Goal: Task Accomplishment & Management: Manage account settings

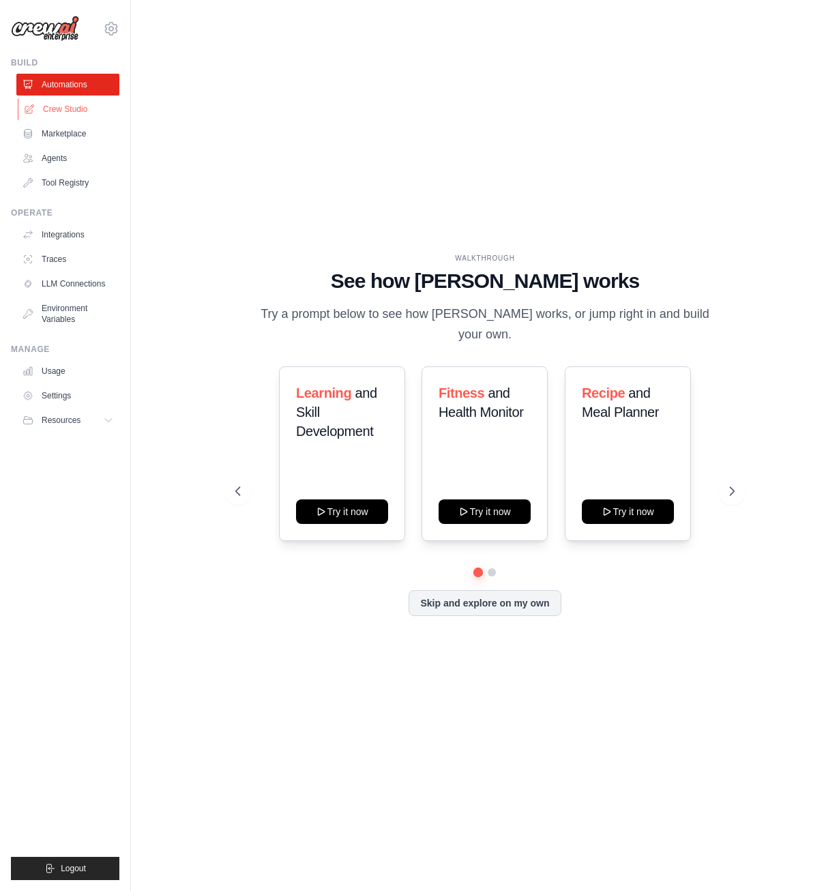
click at [62, 109] on link "Crew Studio" at bounding box center [69, 109] width 103 height 22
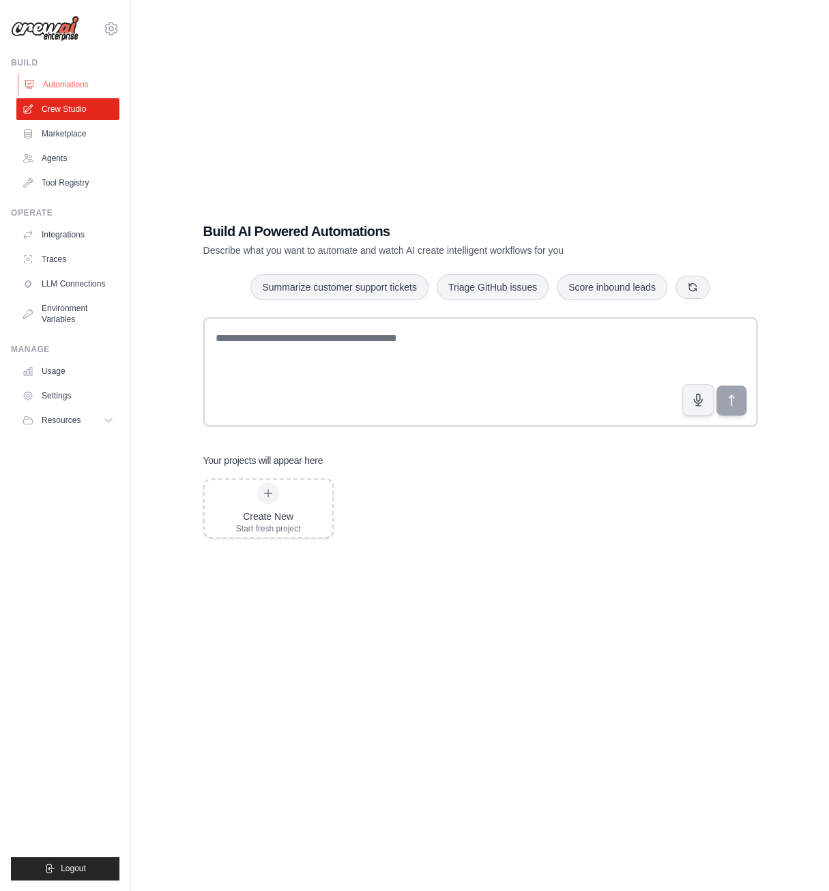
click at [56, 85] on link "Automations" at bounding box center [69, 85] width 103 height 22
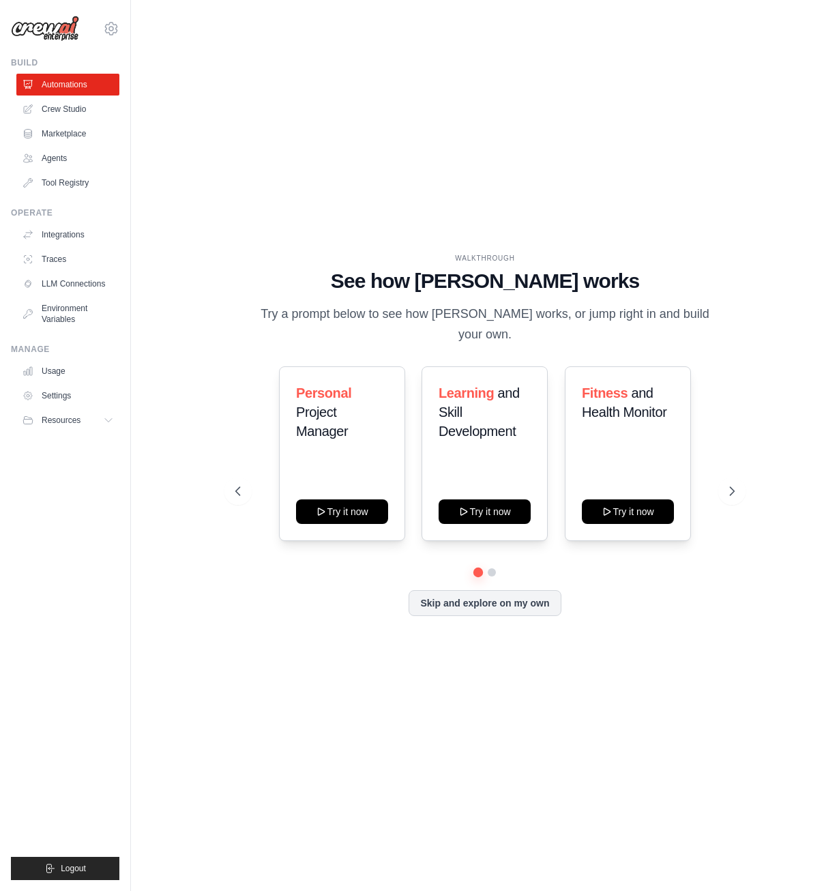
click at [701, 226] on div "WALKTHROUGH See how CrewAI works Try a prompt below to see how CrewAI works, or…" at bounding box center [485, 446] width 665 height 864
click at [79, 160] on link "Agents" at bounding box center [69, 158] width 103 height 22
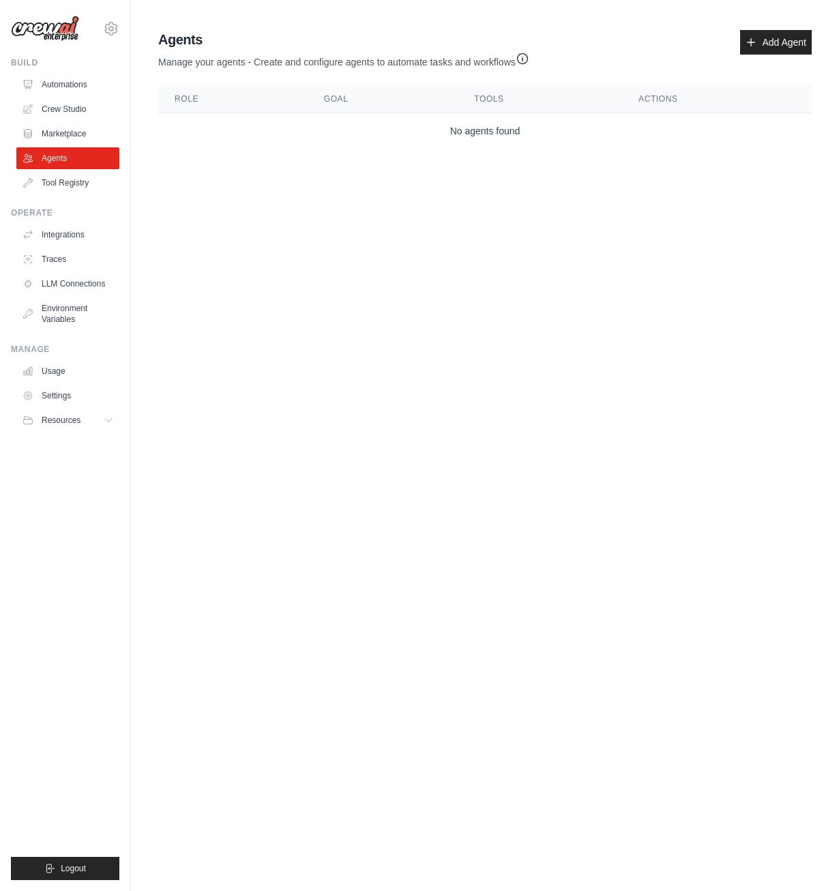
click at [383, 316] on body "shewan.dagne1@gmail.com Settings Build Automations Crew Studio" at bounding box center [419, 445] width 839 height 891
click at [757, 40] on link "Add Agent" at bounding box center [776, 42] width 72 height 25
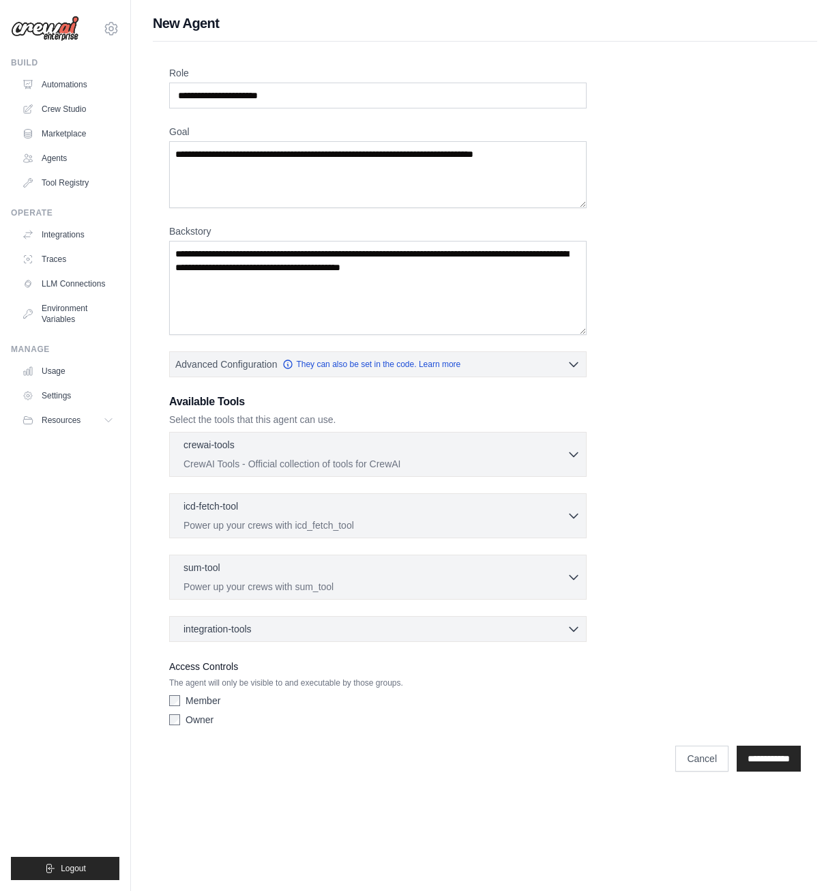
click at [687, 415] on div "Role Goal Backstory Advanced Configuration They can also be set in the code. Le…" at bounding box center [485, 399] width 632 height 666
click at [437, 85] on input "Role" at bounding box center [378, 96] width 418 height 26
click at [665, 216] on div "Role Goal Backstory Advanced Configuration They can also be set in the code. Le…" at bounding box center [485, 399] width 632 height 666
click at [81, 158] on link "Agents" at bounding box center [69, 158] width 103 height 22
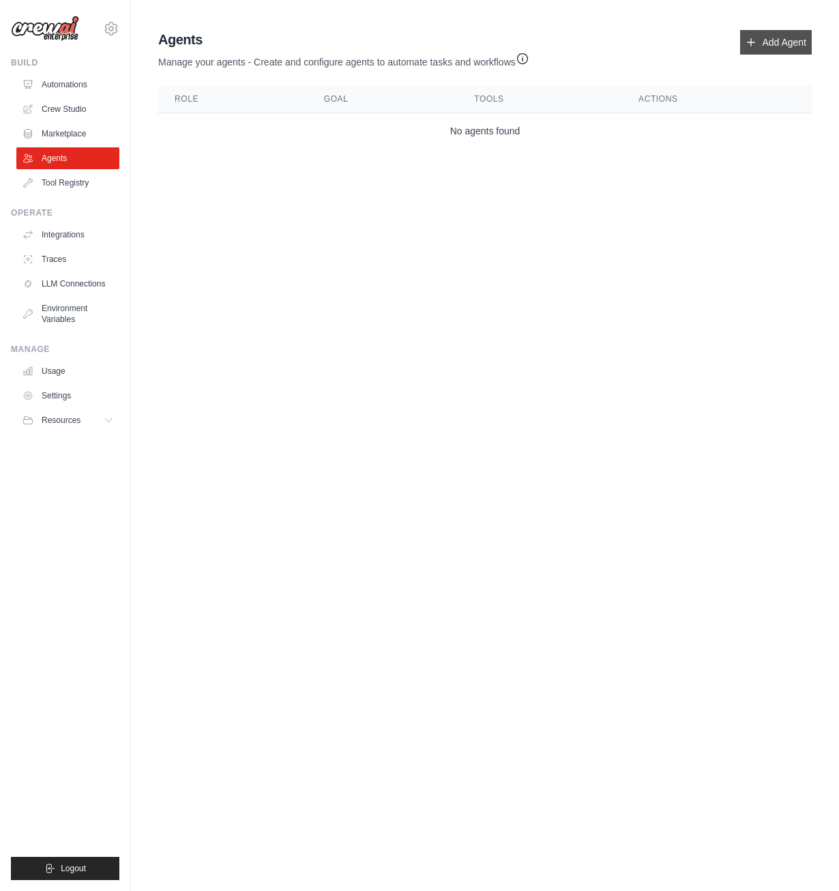
click at [784, 35] on link "Add Agent" at bounding box center [776, 42] width 72 height 25
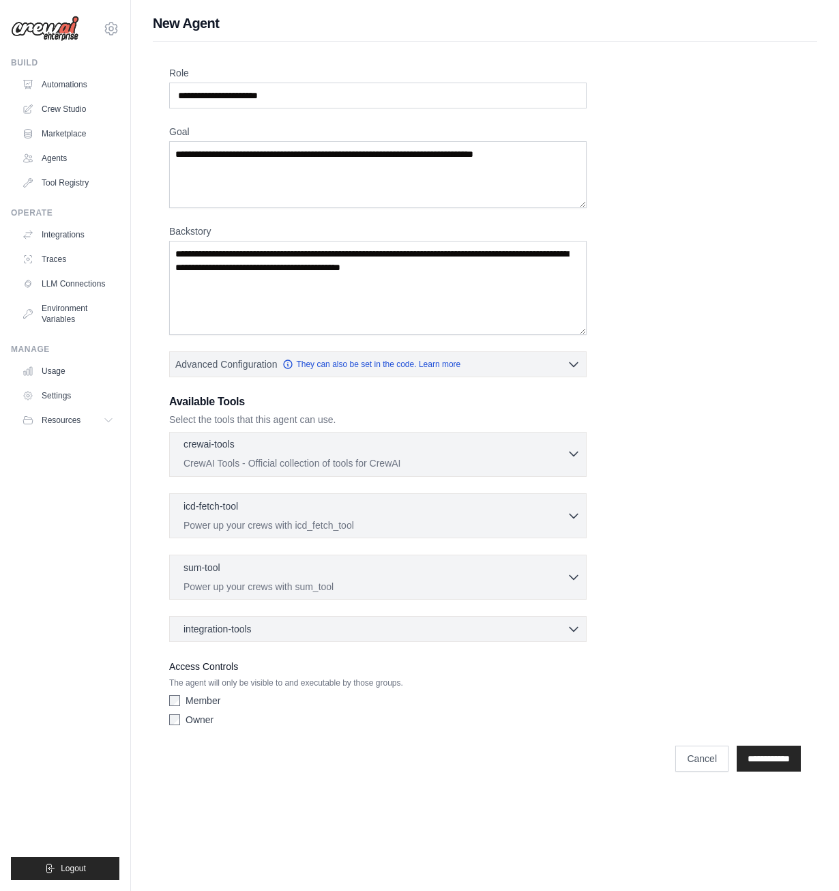
click at [575, 448] on icon "button" at bounding box center [574, 454] width 14 height 14
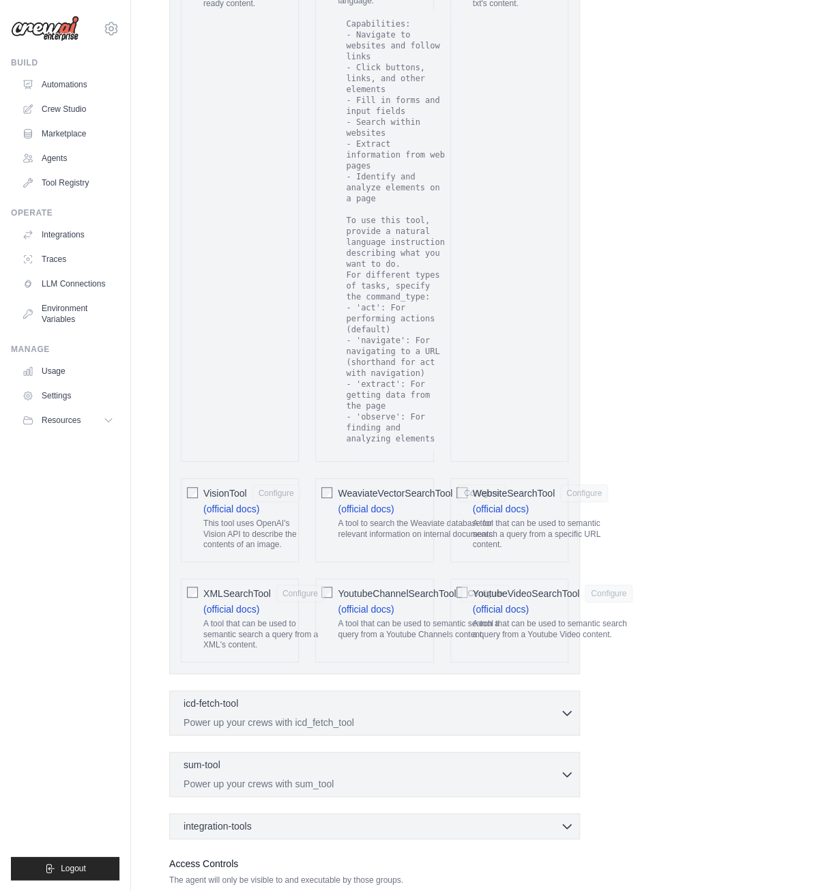
scroll to position [2637, 0]
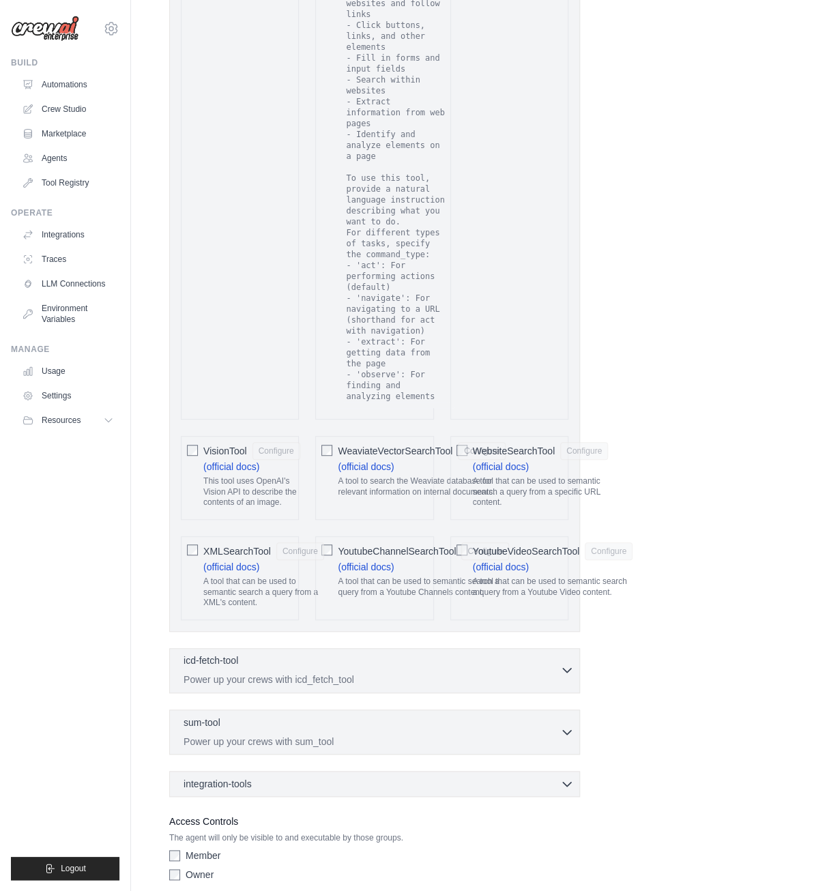
click at [564, 663] on icon "button" at bounding box center [567, 670] width 14 height 14
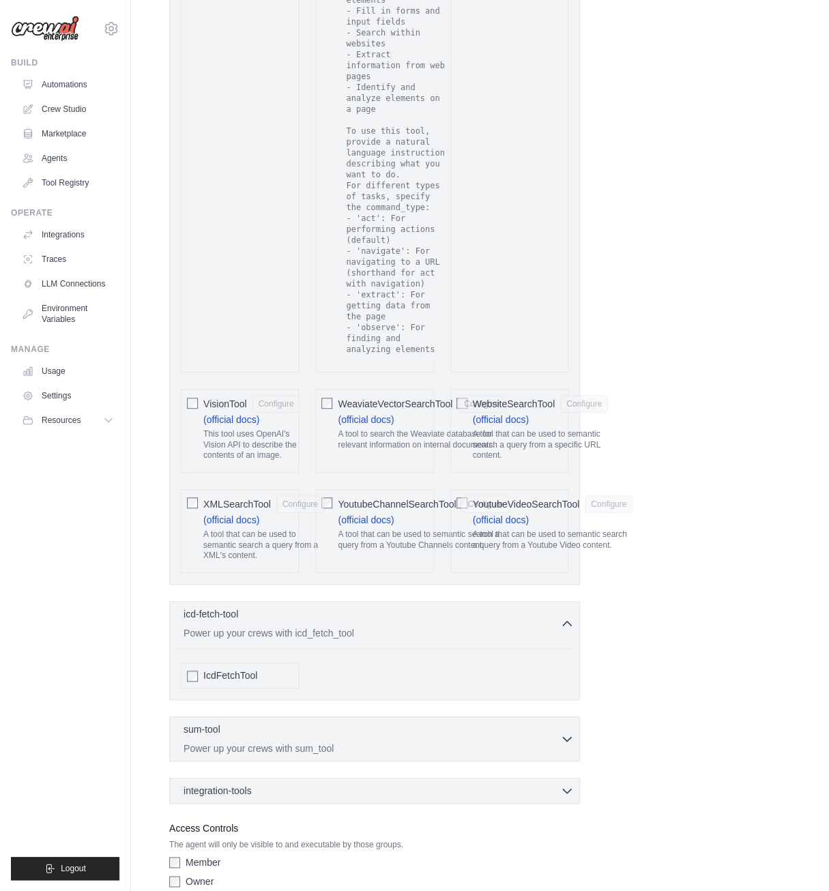
scroll to position [2690, 0]
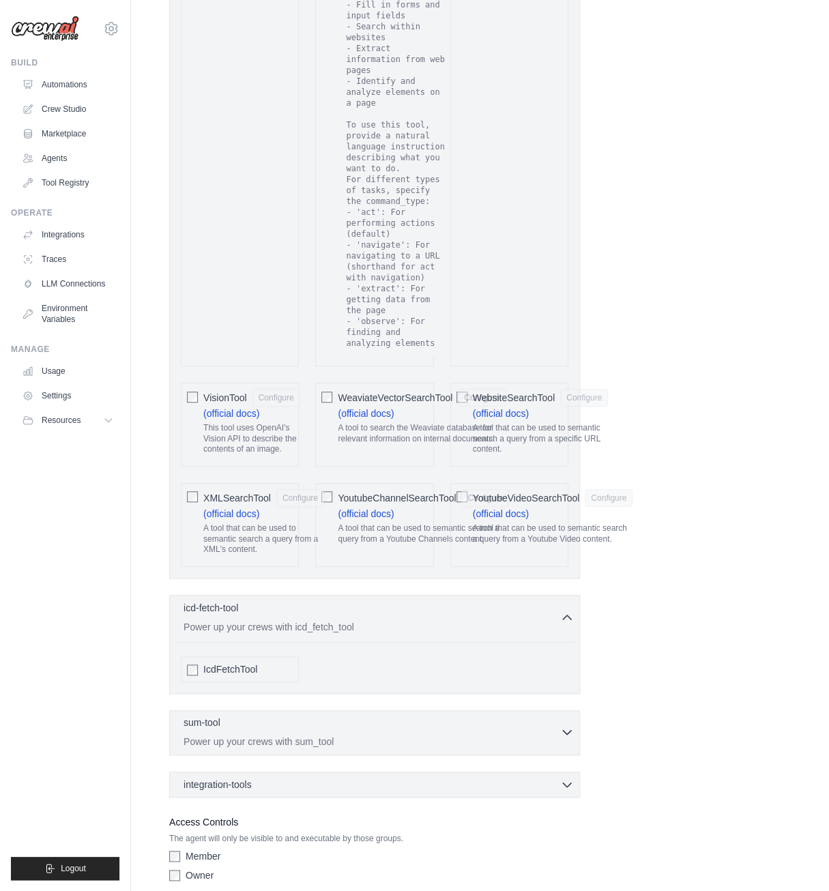
click at [568, 725] on icon "button" at bounding box center [567, 732] width 14 height 14
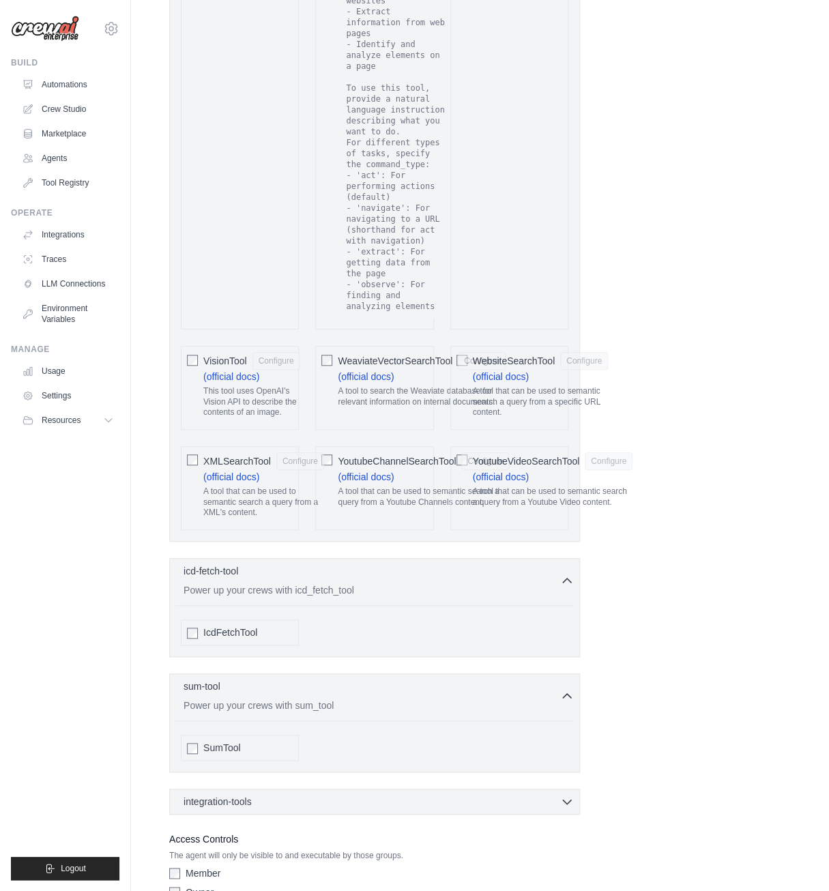
scroll to position [2743, 0]
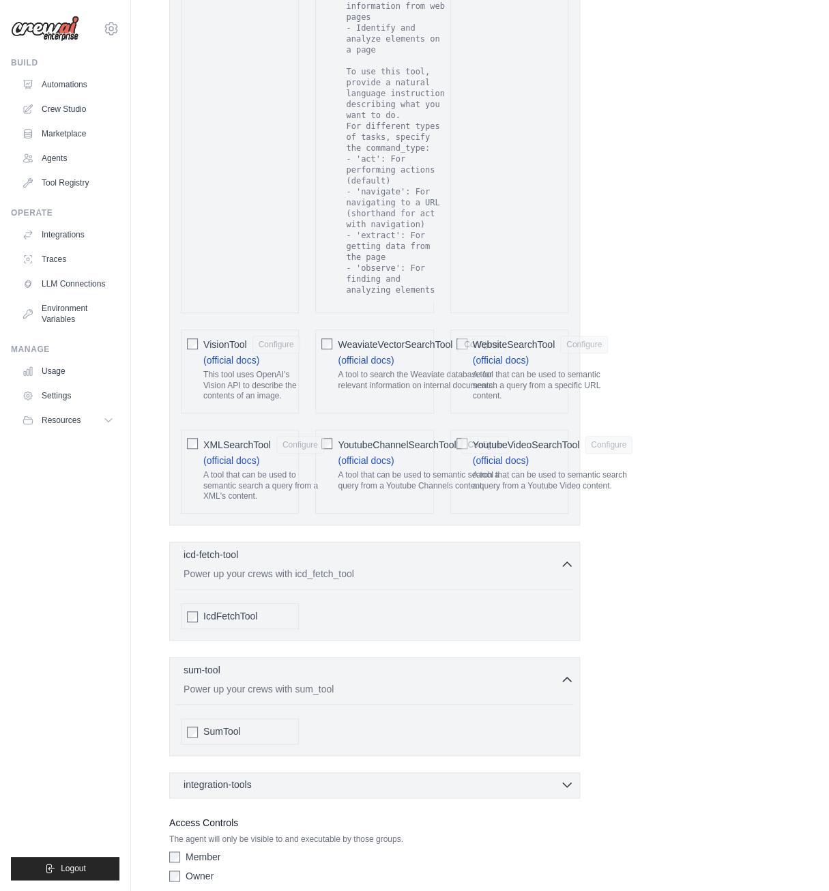
click at [572, 778] on icon "button" at bounding box center [567, 785] width 14 height 14
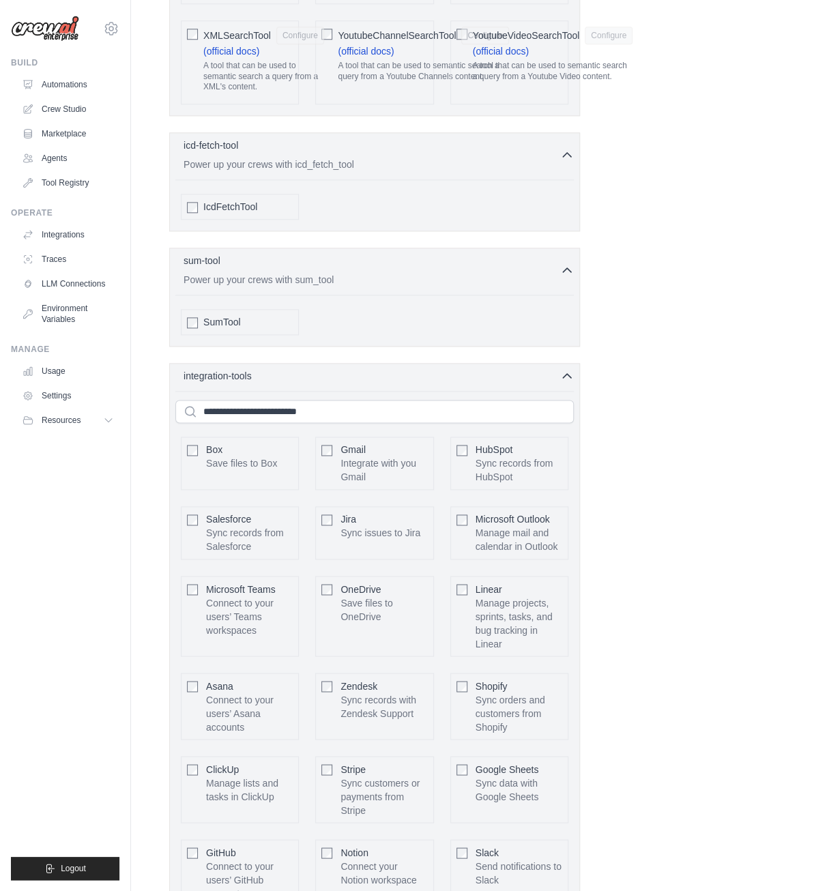
scroll to position [3269, 0]
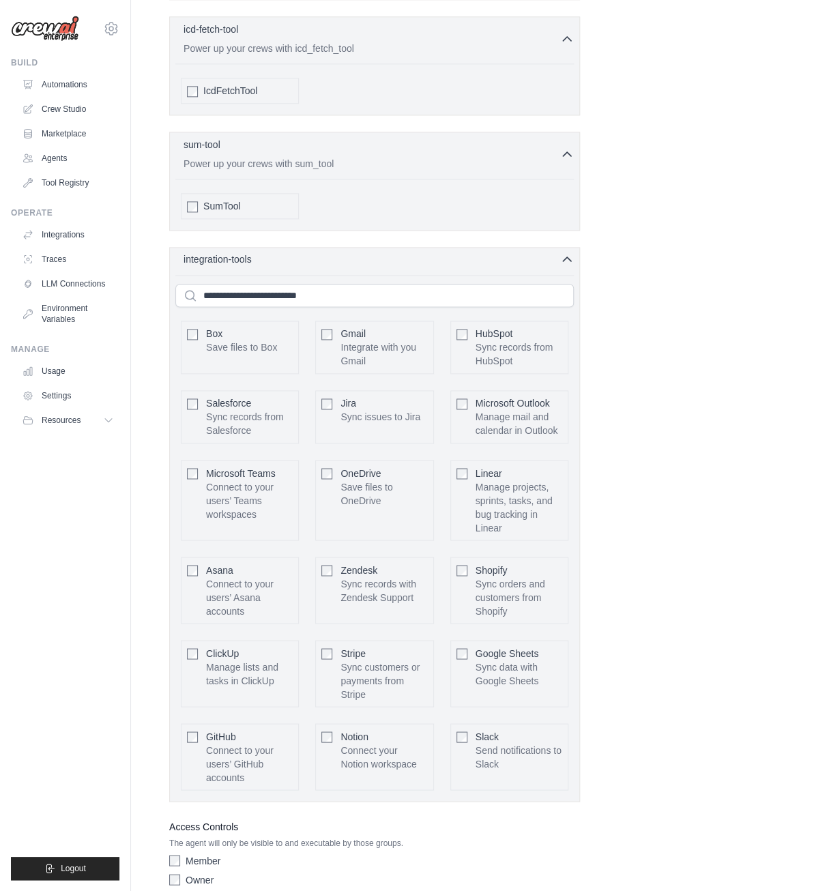
click at [569, 252] on icon "button" at bounding box center [567, 259] width 14 height 14
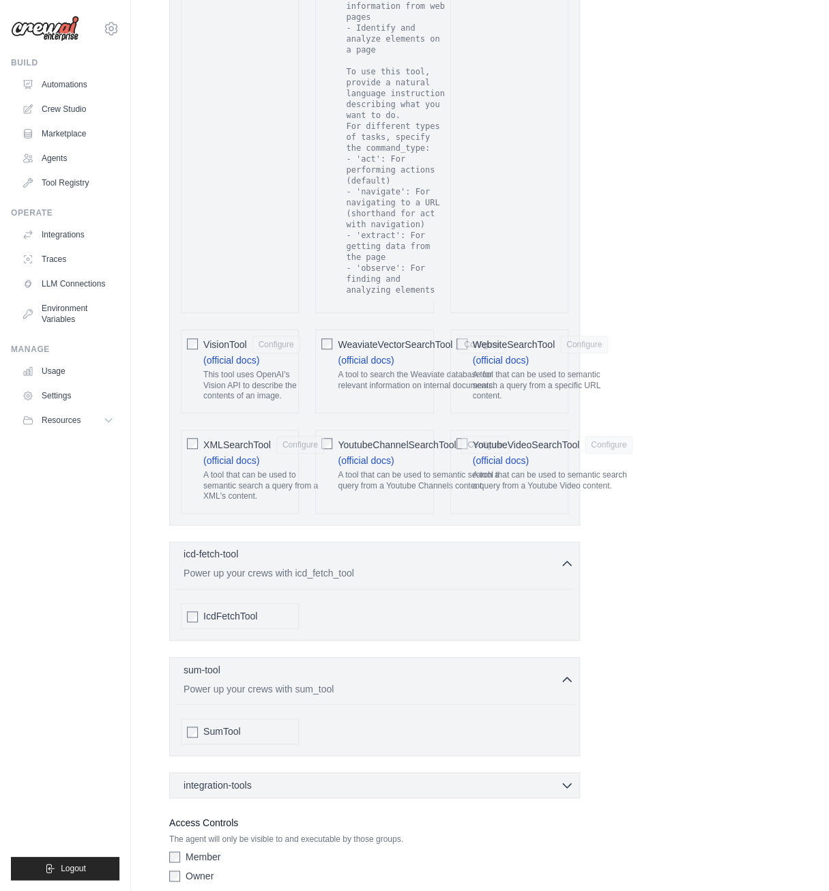
click at [565, 557] on icon "button" at bounding box center [567, 564] width 14 height 14
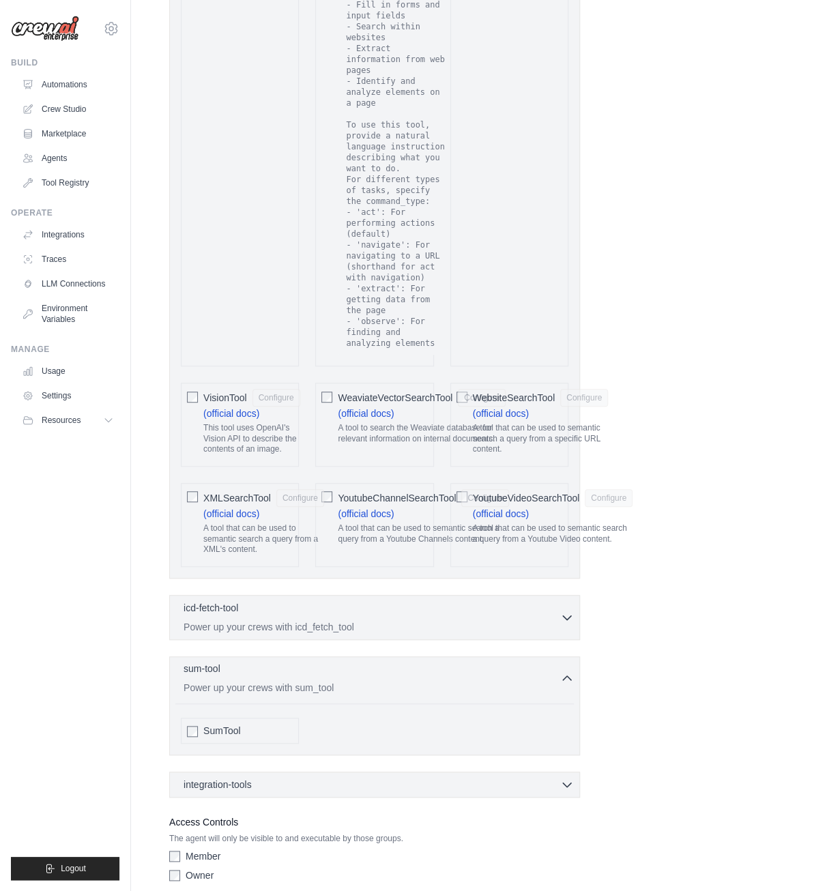
click at [566, 671] on icon "button" at bounding box center [567, 678] width 14 height 14
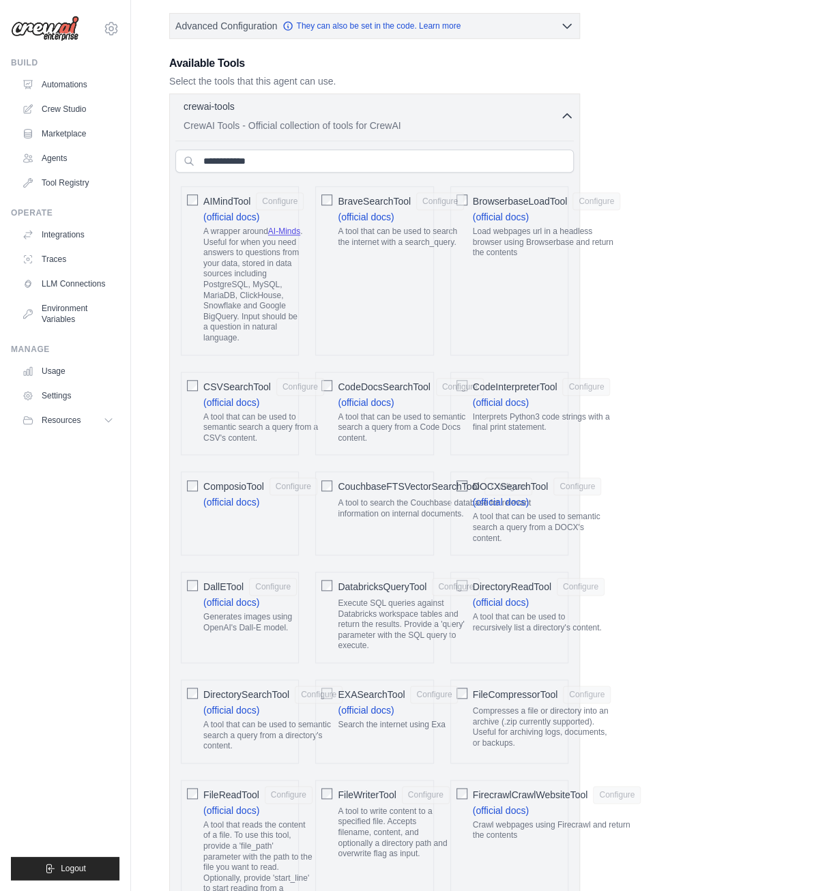
scroll to position [317, 0]
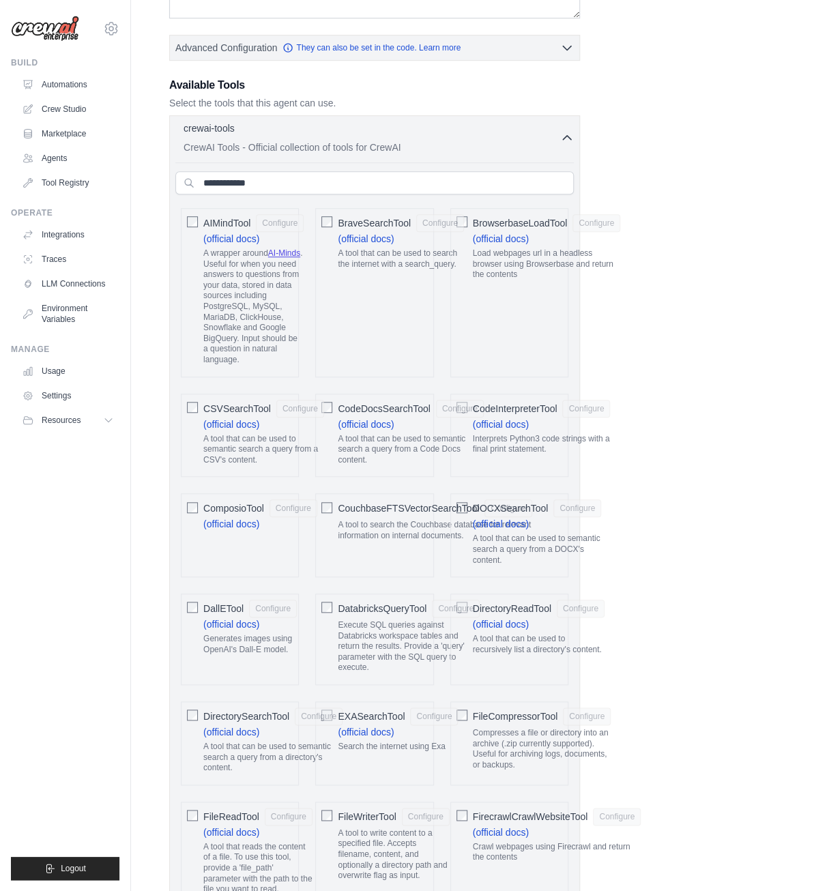
click at [72, 182] on link "Tool Registry" at bounding box center [69, 183] width 103 height 22
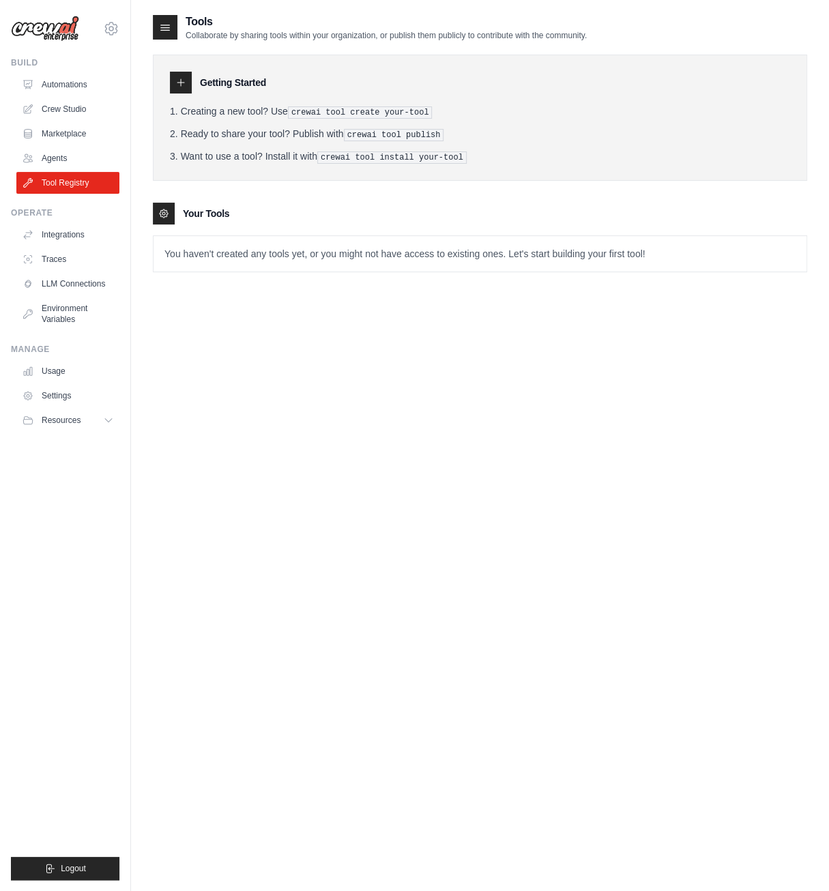
click at [412, 472] on div "Tools Collaborate by sharing tools within your organization, or publish them pu…" at bounding box center [480, 459] width 654 height 891
click at [70, 234] on link "Integrations" at bounding box center [69, 235] width 103 height 22
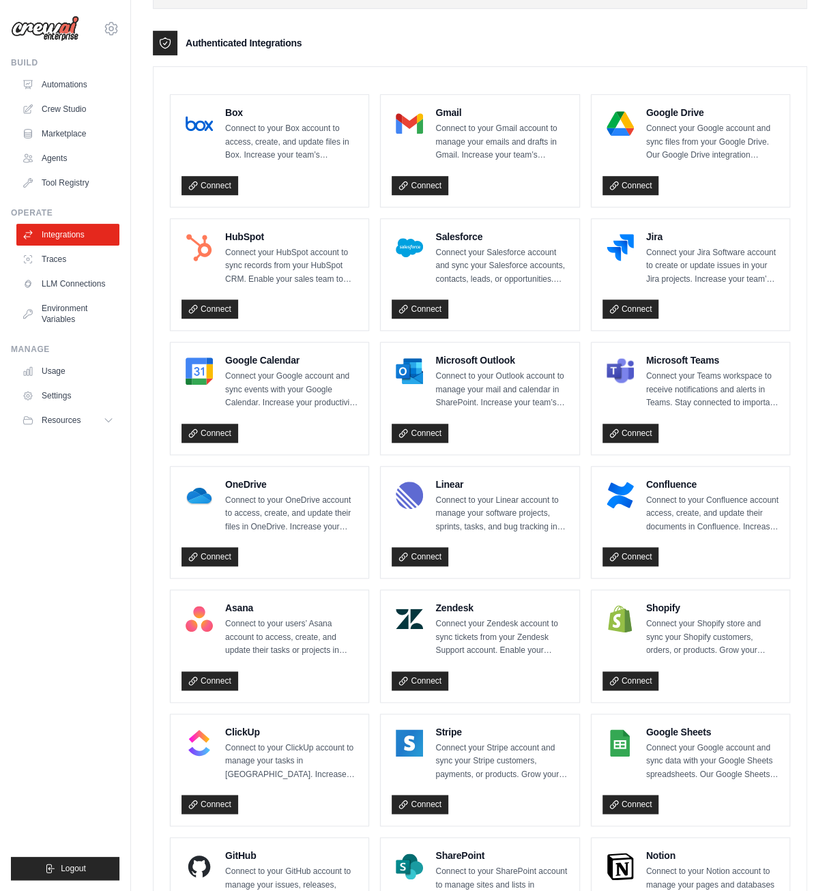
scroll to position [341, 0]
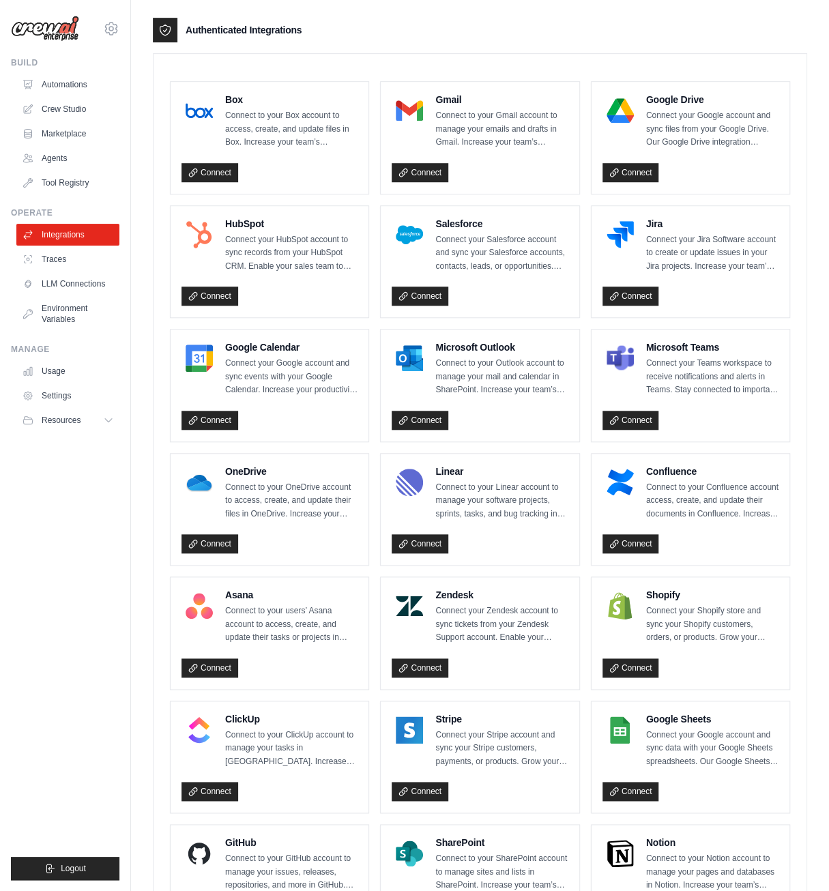
click at [539, 422] on div "Connect" at bounding box center [480, 417] width 176 height 25
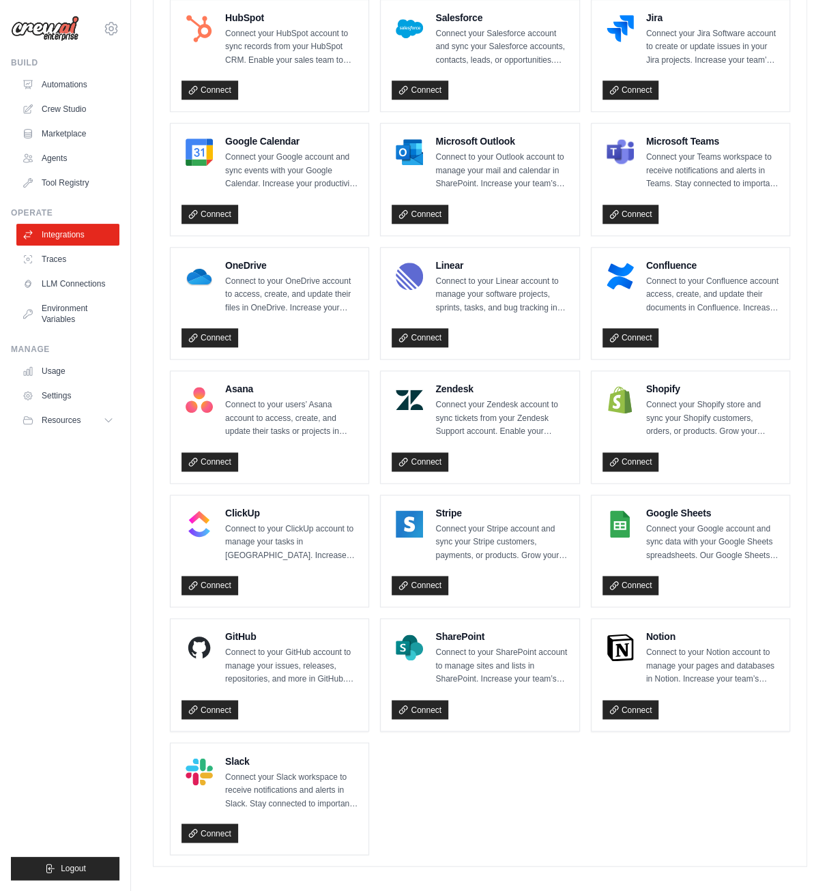
scroll to position [550, 0]
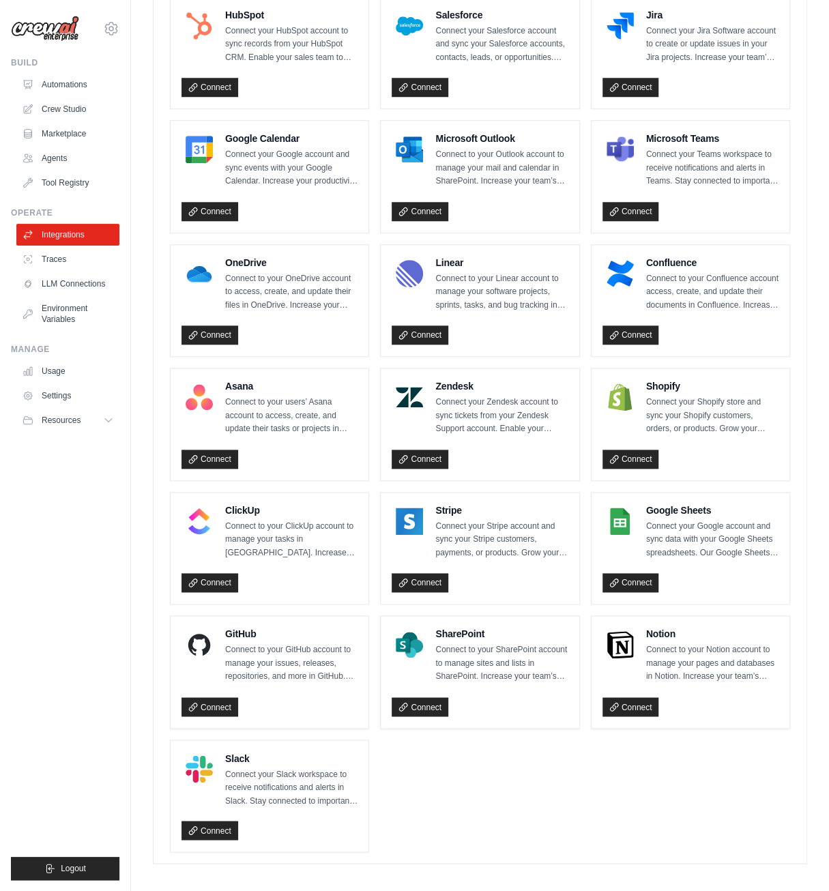
click at [530, 476] on ul "Box Connect to your Box account to access, create, and update files in Box. Inc…" at bounding box center [480, 362] width 620 height 980
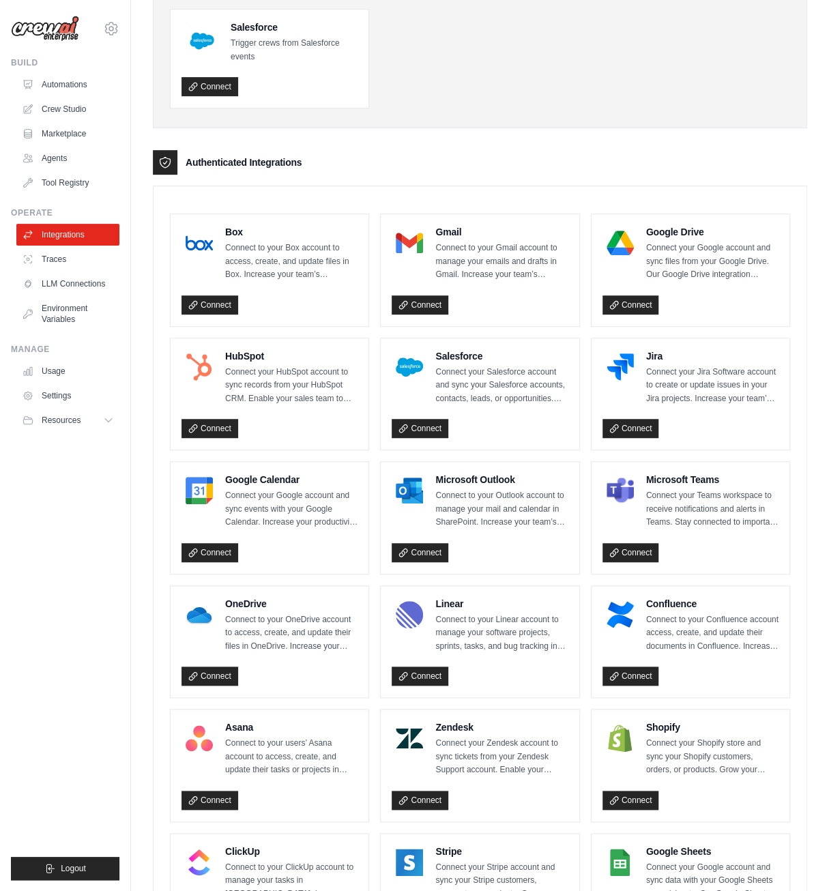
scroll to position [0, 0]
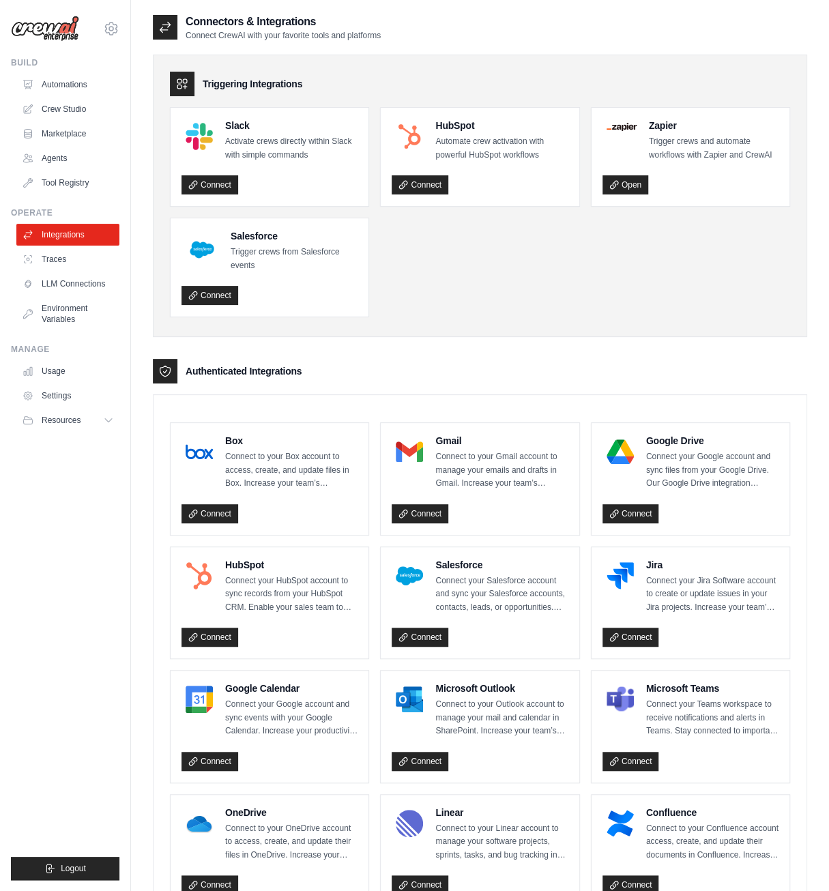
click at [72, 633] on ul "Build Automations Crew Studio Marketplace Agents" at bounding box center [65, 468] width 108 height 823
click at [516, 395] on div "Box Connect to your Box account to access, create, and update files in Box. Inc…" at bounding box center [480, 903] width 654 height 1019
click at [519, 392] on enterprise-integrations\a "Authenticated Integrations Box Connect to your Box account to access, create, a…" at bounding box center [480, 886] width 654 height 1055
click at [506, 335] on div "Triggering Integrations Slack Activate crews directly within Slack with simple …" at bounding box center [480, 196] width 654 height 283
click at [493, 306] on ul "Slack Activate crews directly within Slack with simple commands Connect HubSpot…" at bounding box center [480, 212] width 620 height 210
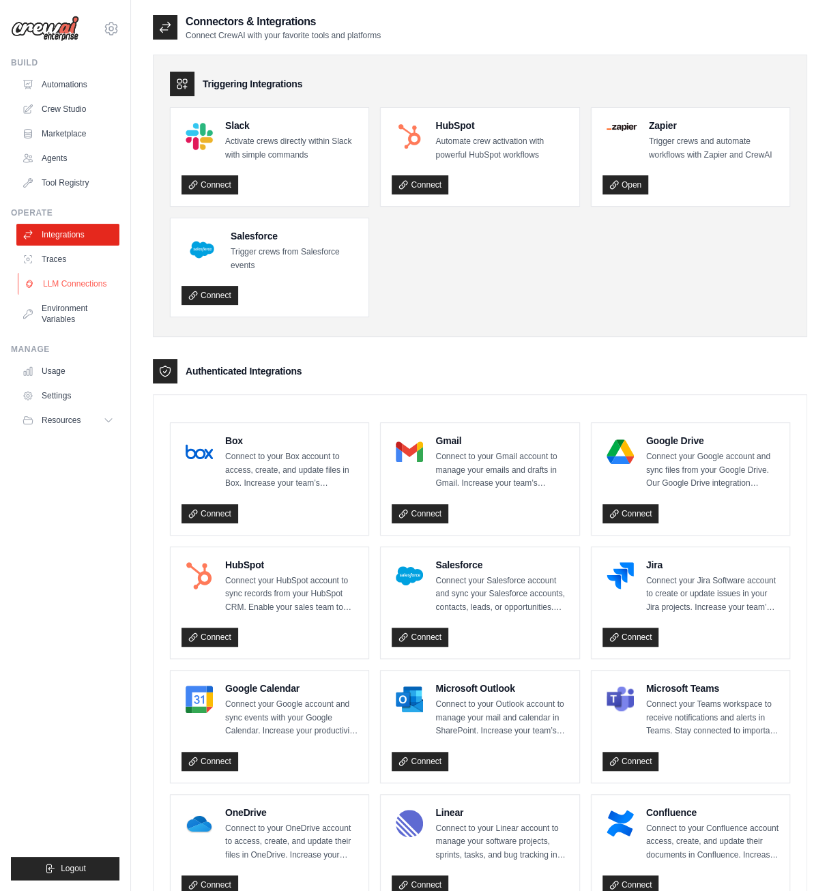
click at [81, 285] on link "LLM Connections" at bounding box center [69, 284] width 103 height 22
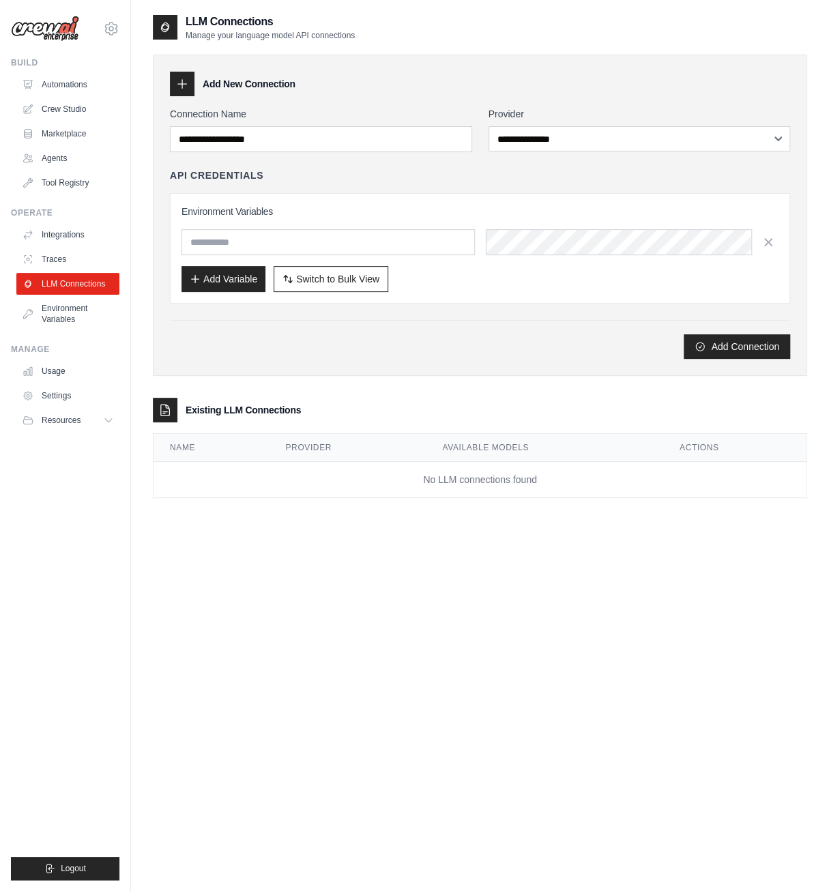
click at [464, 302] on div "**********" at bounding box center [480, 233] width 620 height 252
click at [562, 586] on div "**********" at bounding box center [480, 459] width 654 height 891
